Goal: Information Seeking & Learning: Learn about a topic

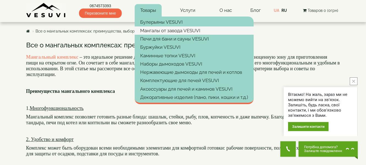
click at [156, 33] on link "Мангалы от завода VESUVI" at bounding box center [194, 30] width 119 height 8
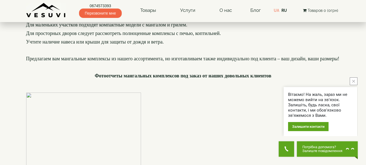
scroll to position [193, 0]
